Goal: Information Seeking & Learning: Learn about a topic

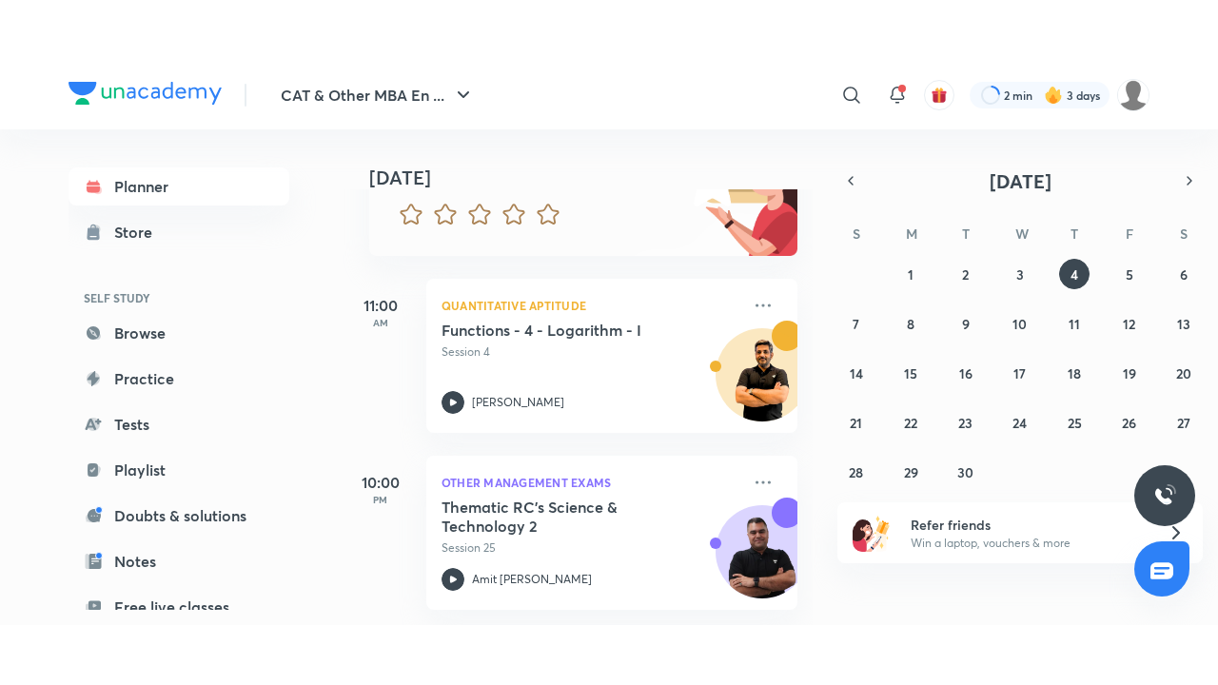
scroll to position [211, 0]
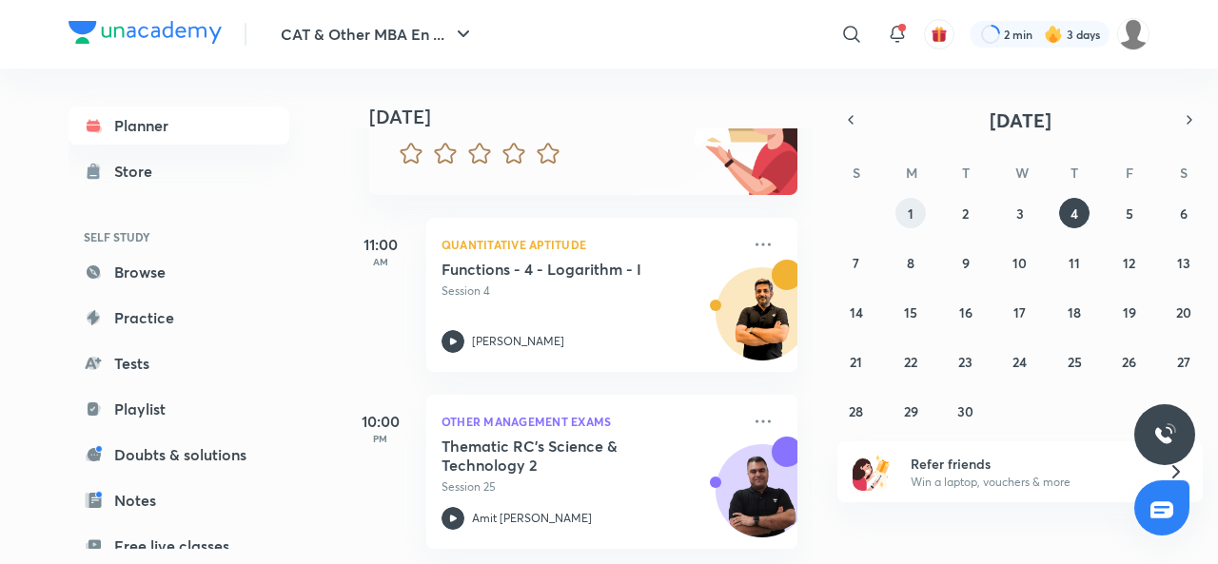
click at [923, 209] on button "1" at bounding box center [910, 213] width 30 height 30
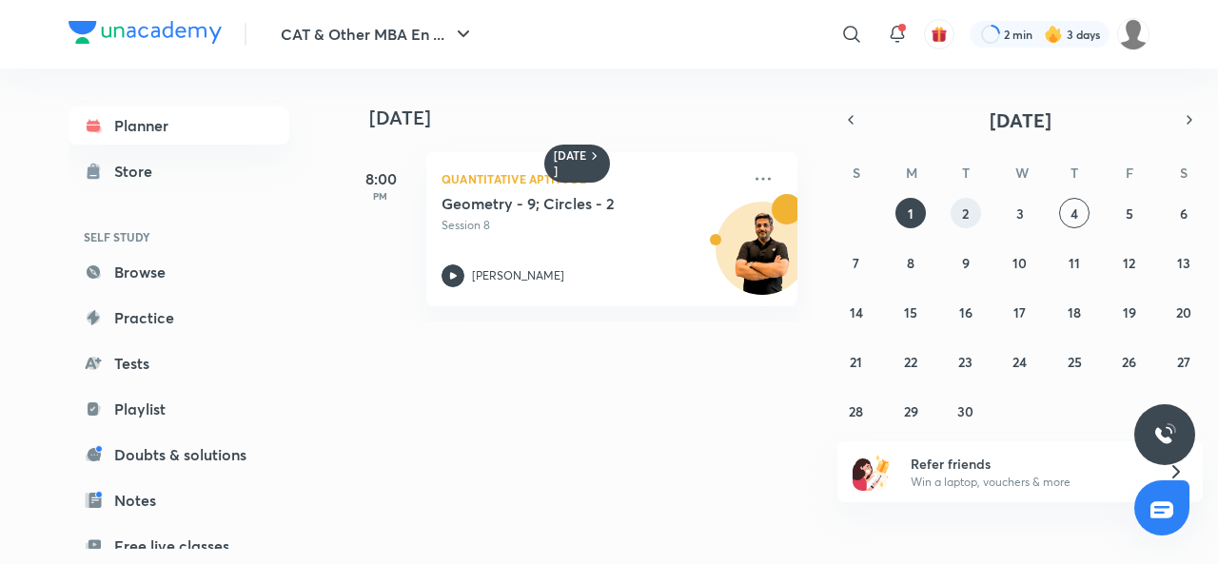
click at [970, 209] on button "2" at bounding box center [966, 213] width 30 height 30
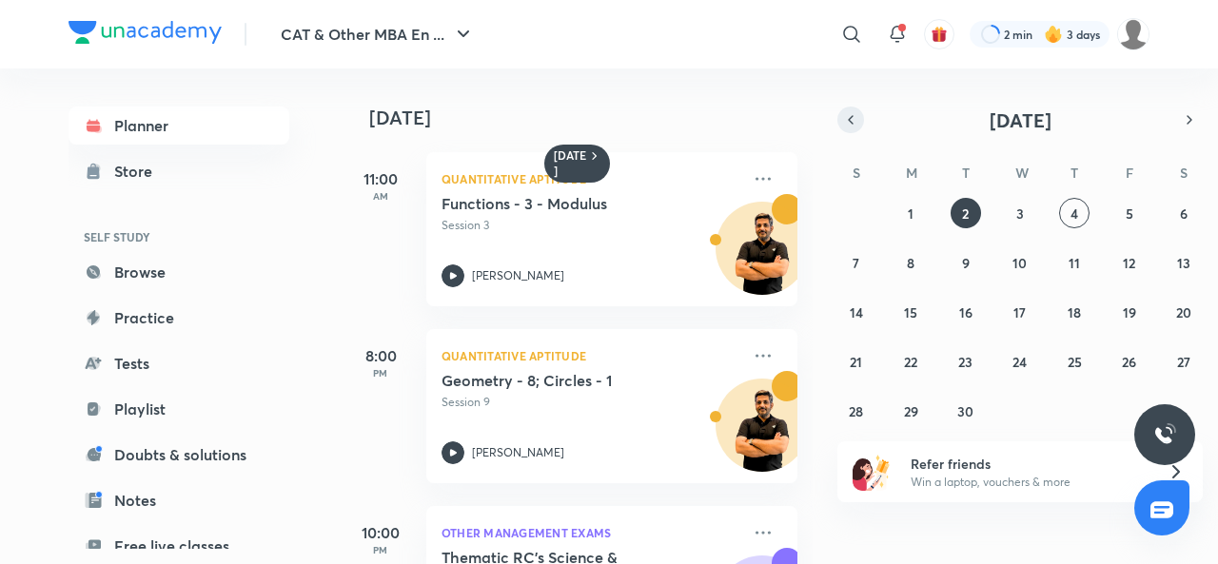
click at [844, 113] on icon "button" at bounding box center [850, 119] width 15 height 17
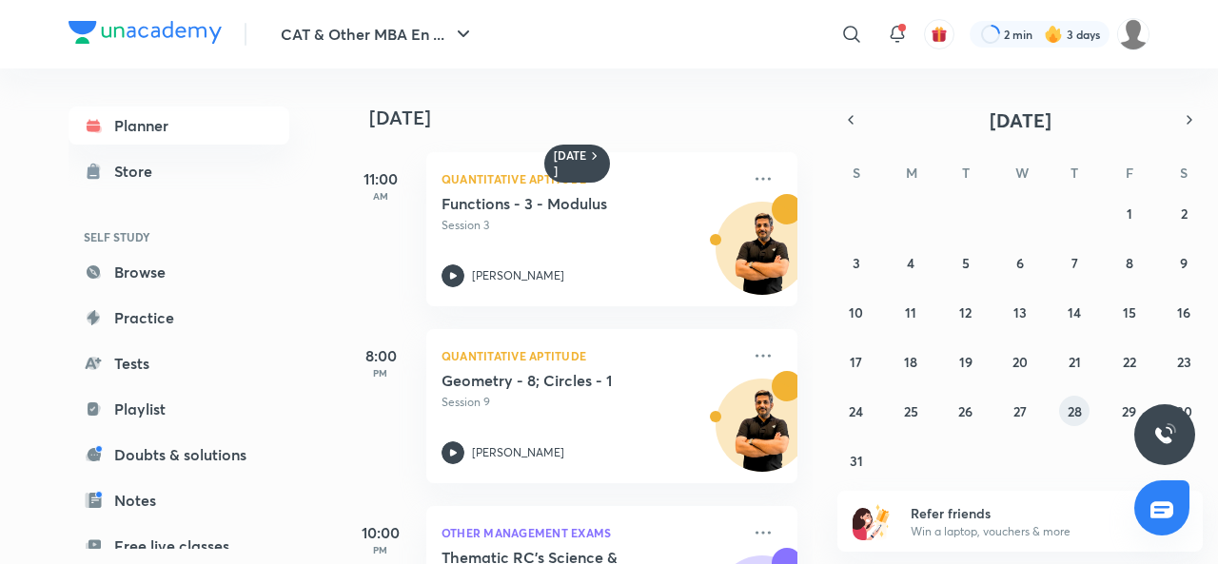
click at [1079, 408] on abbr "28" at bounding box center [1075, 412] width 14 height 18
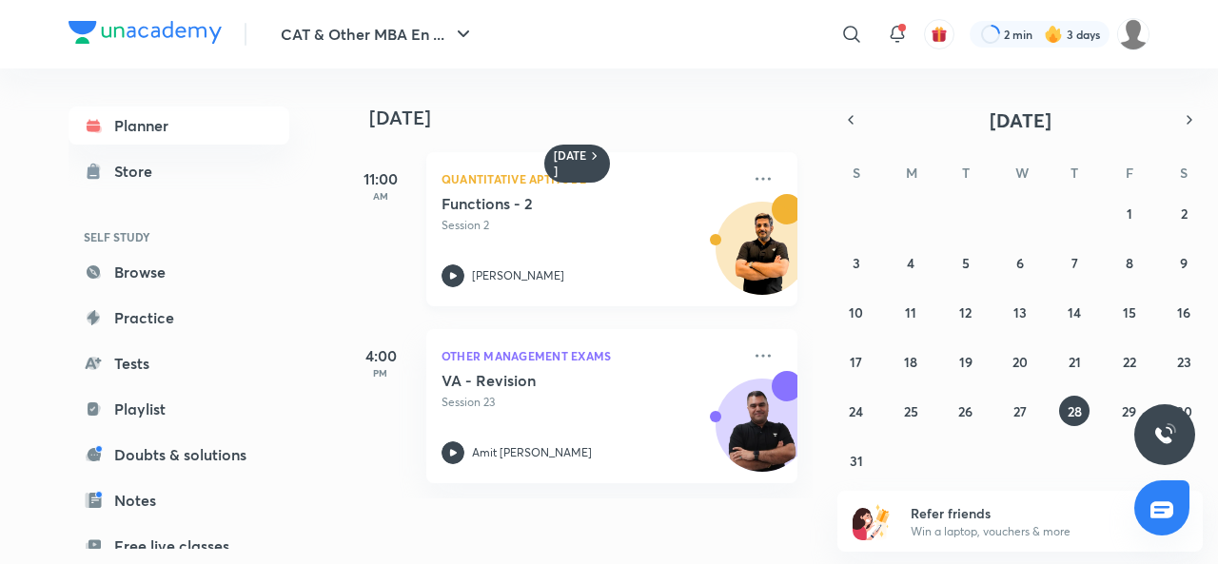
click at [460, 275] on icon at bounding box center [453, 276] width 23 height 23
